Goal: Task Accomplishment & Management: Manage account settings

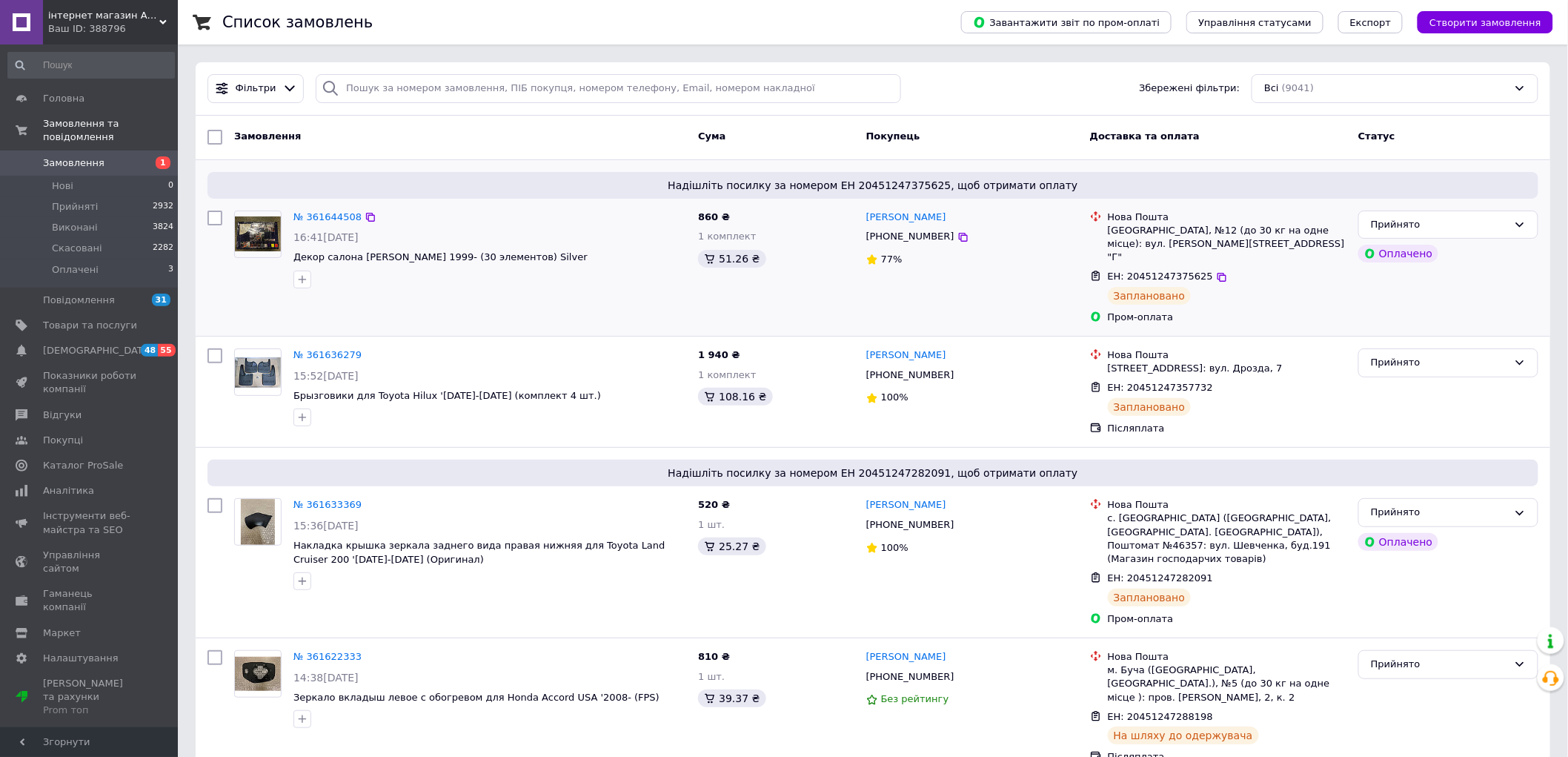
click at [361, 189] on span "Надішліть посилку за номером ЕН 20451247375625, щоб отримати оплату" at bounding box center [873, 185] width 1319 height 15
click at [854, 185] on span "Надішліть посилку за номером ЕН 20451247375625, щоб отримати оплату" at bounding box center [873, 185] width 1319 height 15
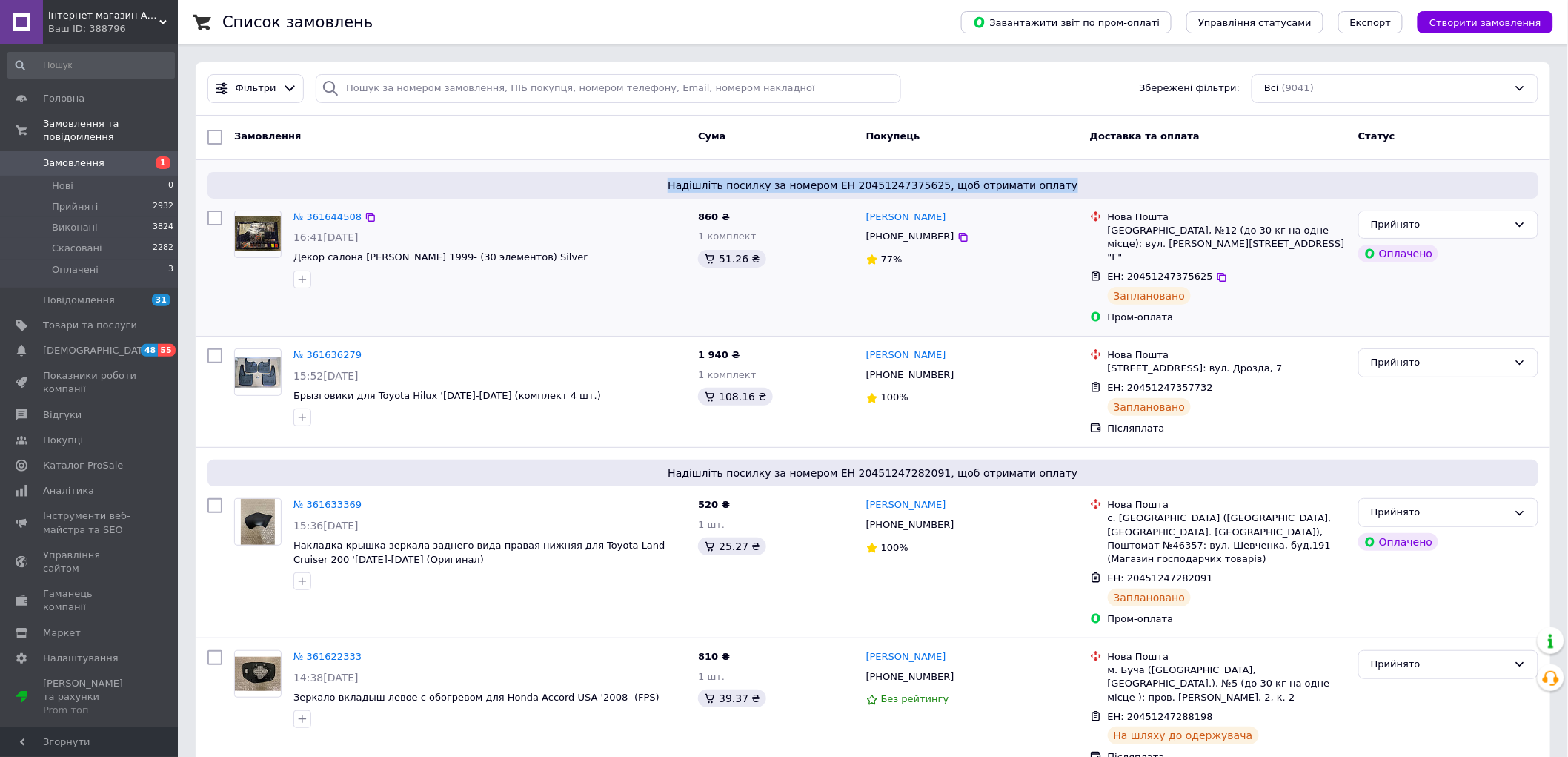
click at [670, 189] on span "Надішліть посилку за номером ЕН 20451247375625, щоб отримати оплату" at bounding box center [873, 185] width 1319 height 15
click at [738, 188] on span "Надішліть посилку за номером ЕН 20451247375625, щоб отримати оплату" at bounding box center [873, 185] width 1319 height 15
click at [656, 189] on span "Надішліть посилку за номером ЕН 20451247375625, щоб отримати оплату" at bounding box center [873, 185] width 1319 height 15
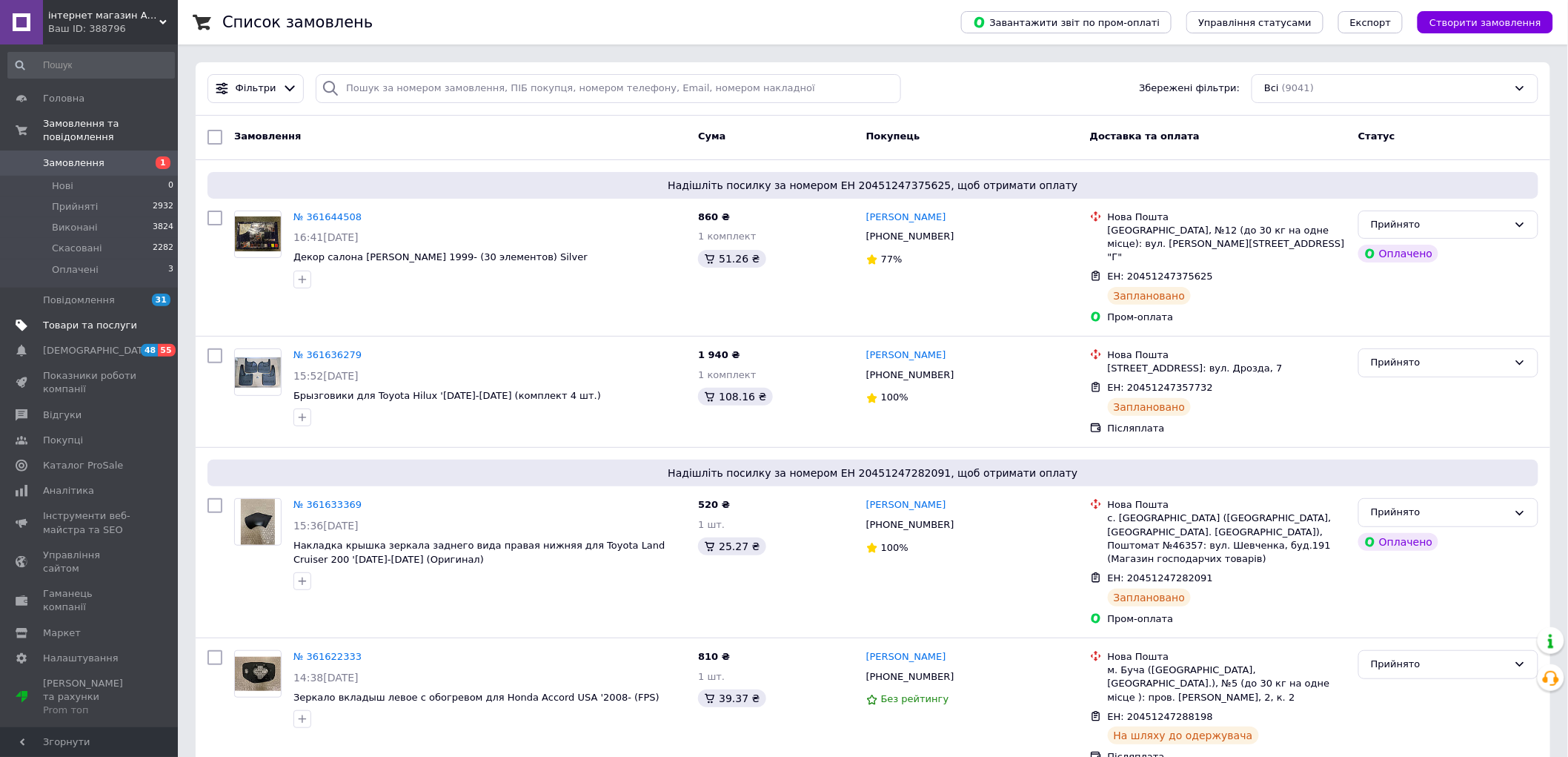
click at [70, 320] on link "Товари та послуги" at bounding box center [91, 325] width 182 height 25
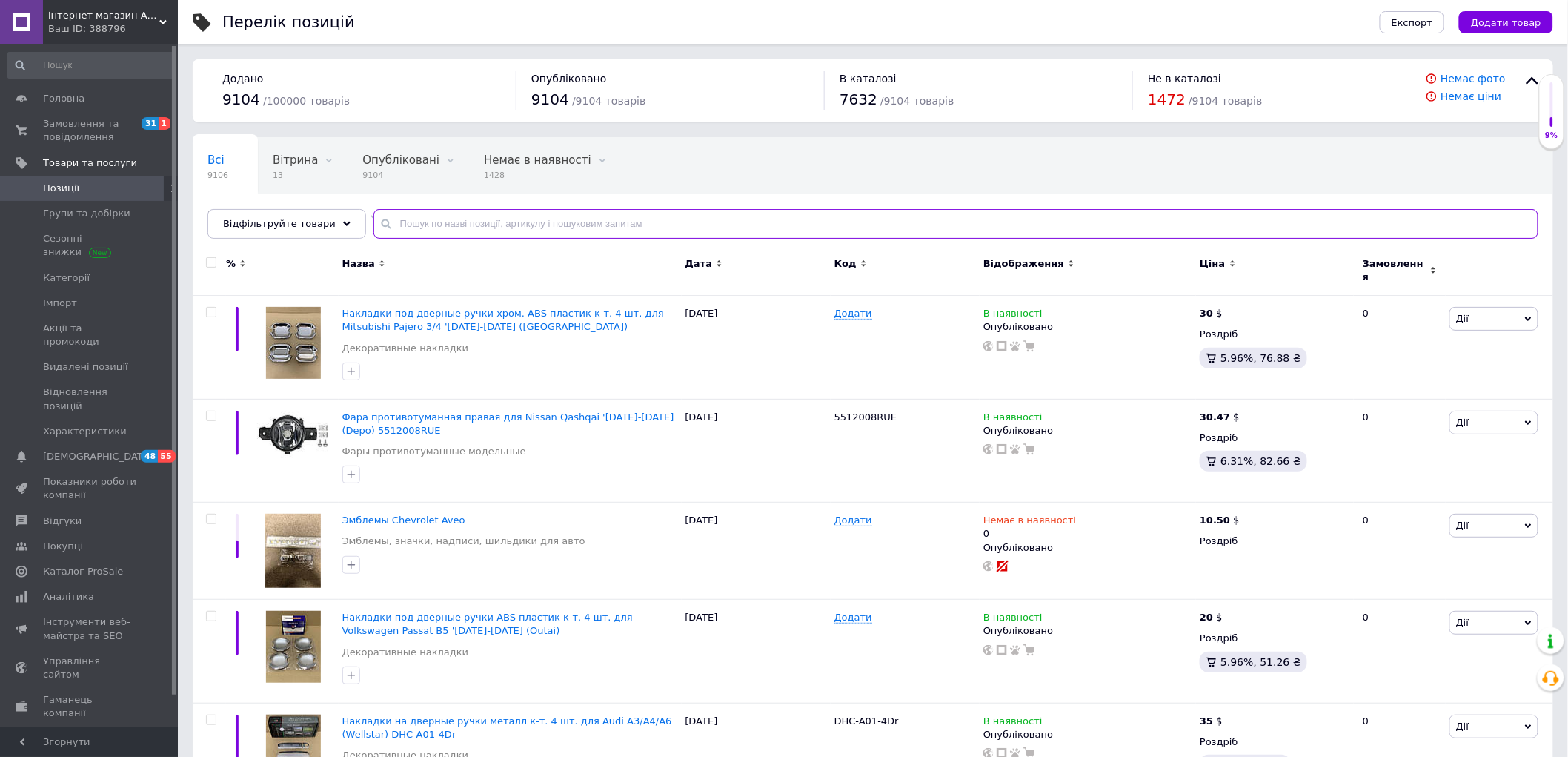
click at [524, 226] on input "text" at bounding box center [955, 224] width 1165 height 30
paste input "7662160160"
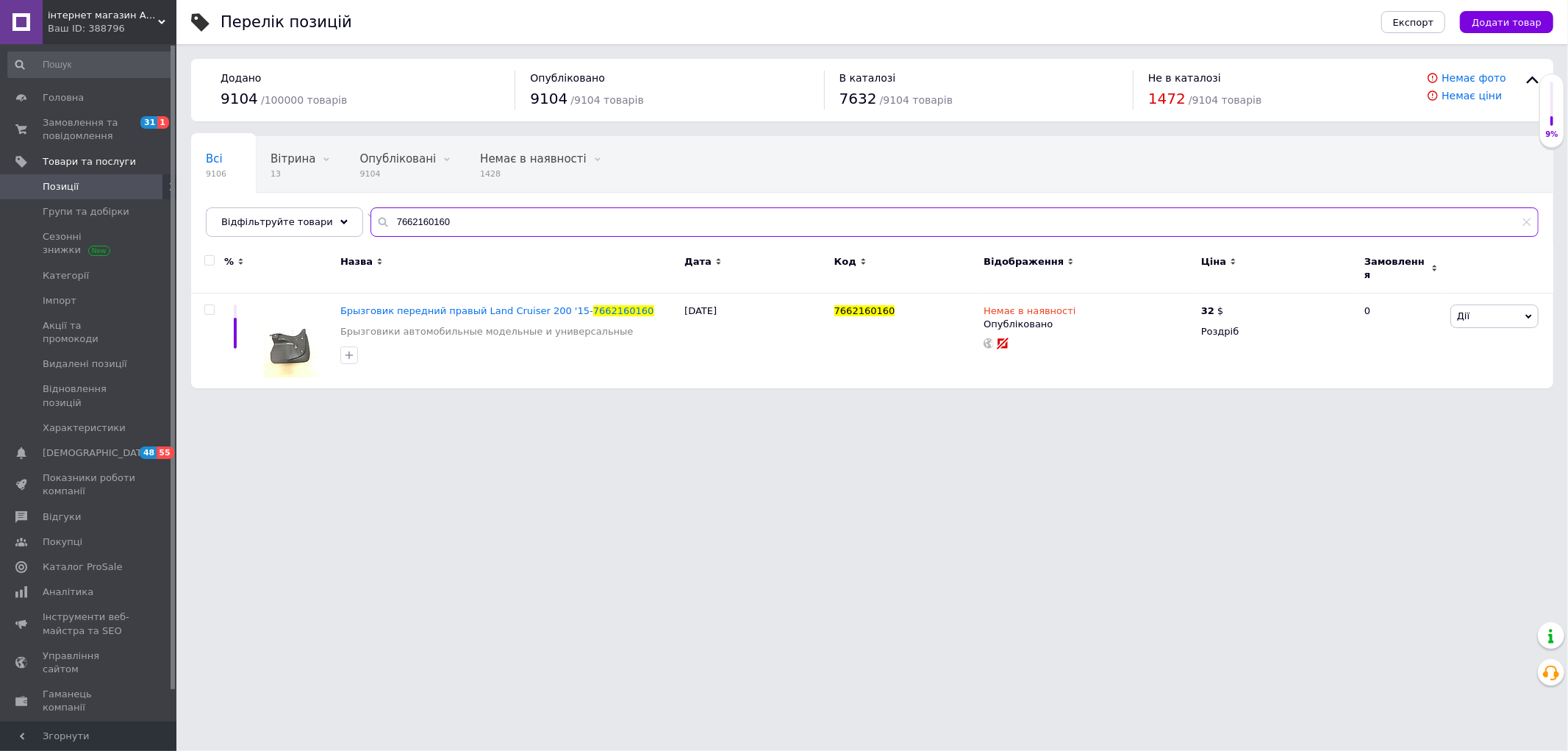
click at [400, 219] on input "7662160160" at bounding box center [954, 222] width 1168 height 29
click at [539, 221] on input "7662160160" at bounding box center [954, 222] width 1168 height 29
type input "7662160160"
click at [529, 307] on span "Брызговик передний правый Land Cruiser 200 '15-" at bounding box center [467, 310] width 253 height 11
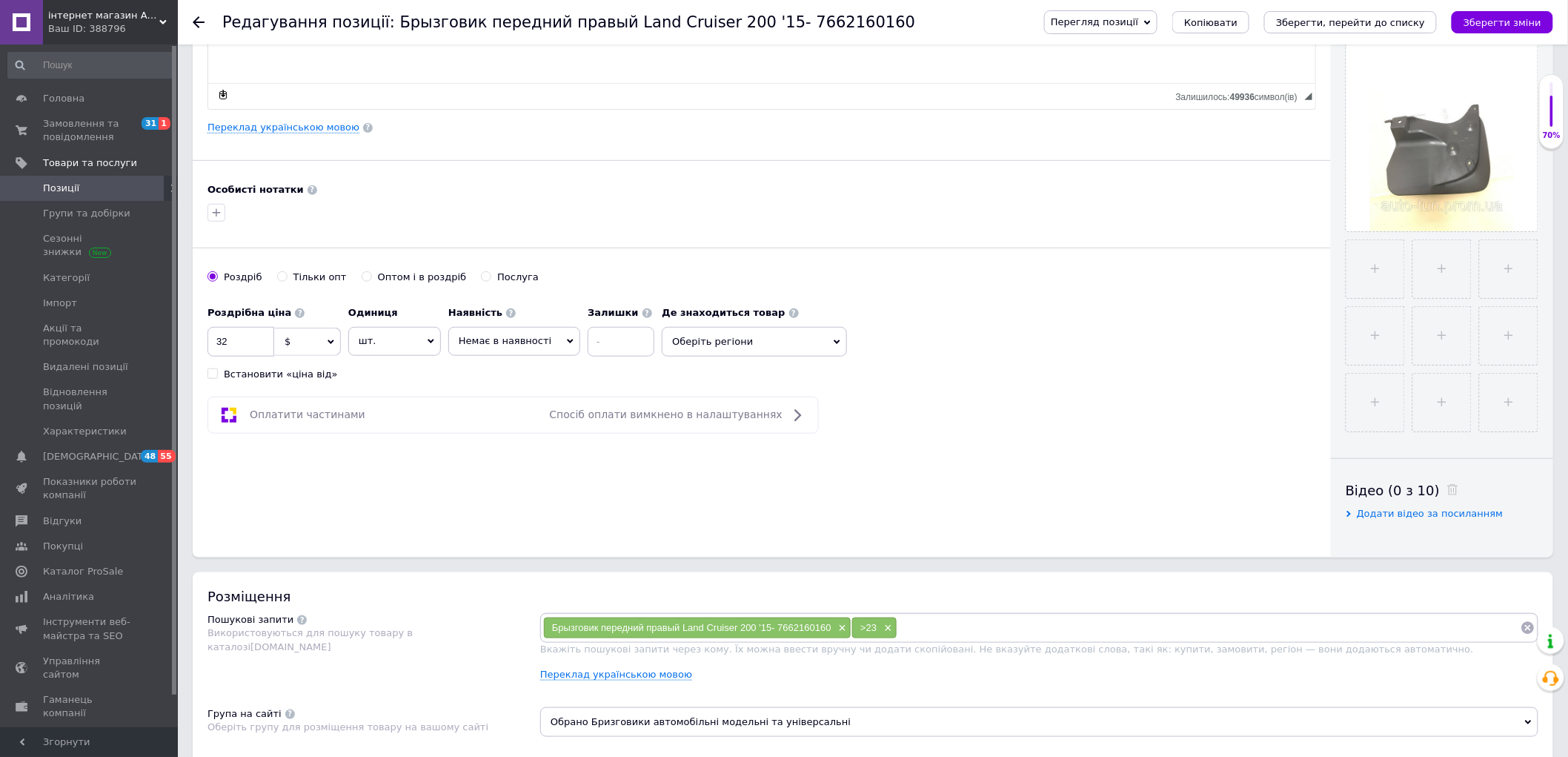
scroll to position [658, 0]
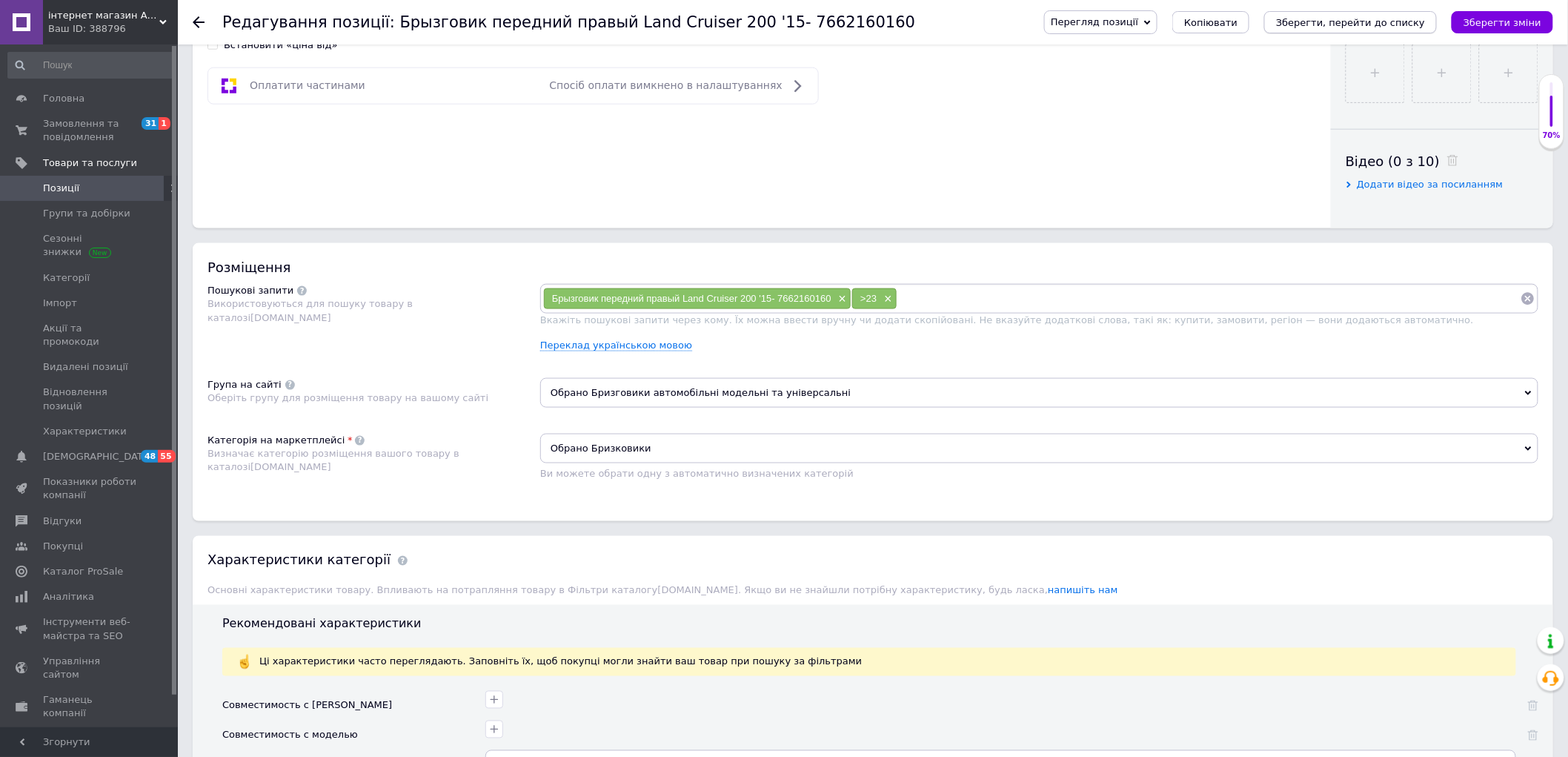
click at [1359, 28] on button "Зберегти, перейти до списку" at bounding box center [1351, 22] width 173 height 22
